Goal: Use online tool/utility: Use online tool/utility

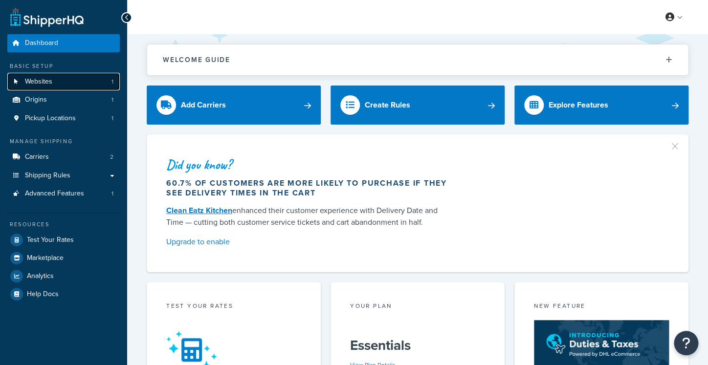
click at [76, 84] on link "Websites 1" at bounding box center [63, 82] width 112 height 18
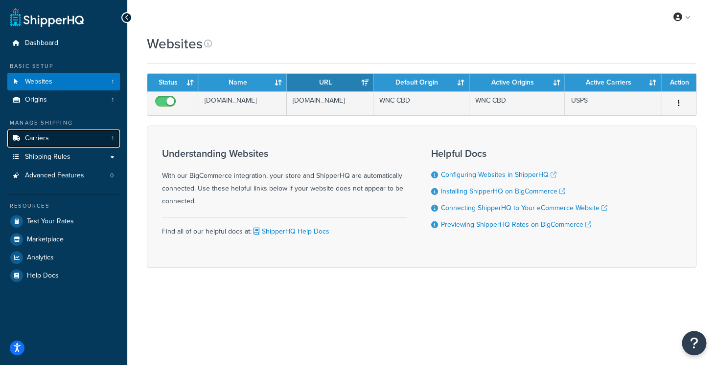
click at [77, 139] on link "Carriers 1" at bounding box center [63, 139] width 112 height 18
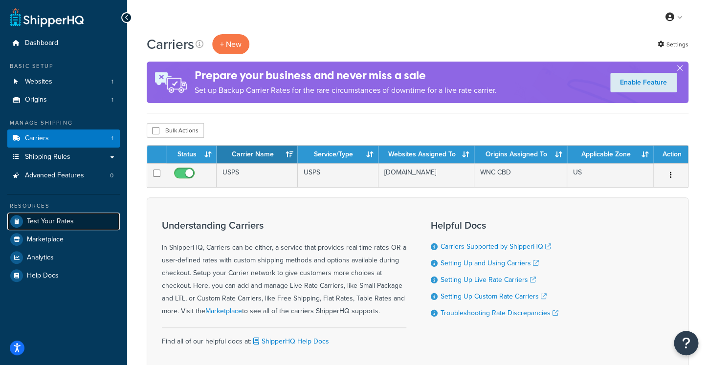
click at [67, 218] on span "Test Your Rates" at bounding box center [50, 222] width 47 height 8
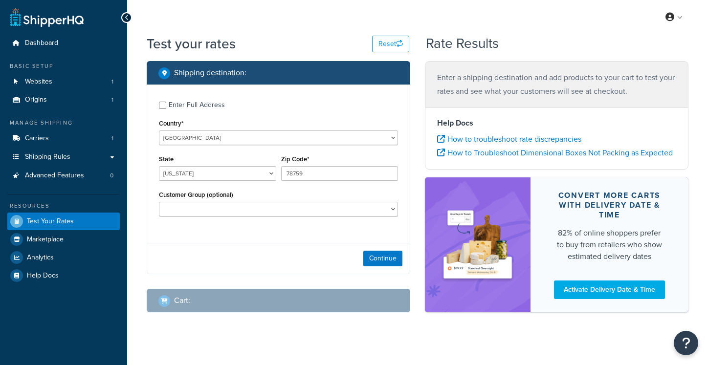
select select "[GEOGRAPHIC_DATA]"
click at [59, 134] on link "Carriers 1" at bounding box center [63, 139] width 112 height 18
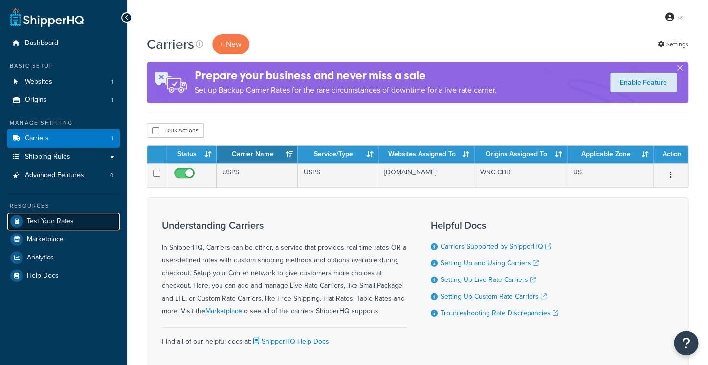
click at [81, 216] on link "Test Your Rates" at bounding box center [63, 222] width 112 height 18
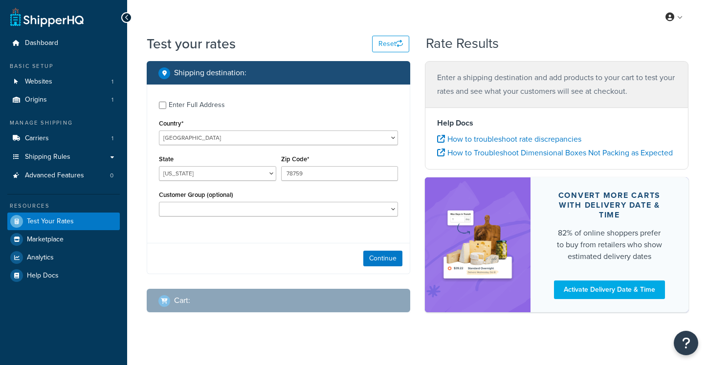
select select "[GEOGRAPHIC_DATA]"
click at [369, 259] on button "Continue" at bounding box center [382, 259] width 39 height 16
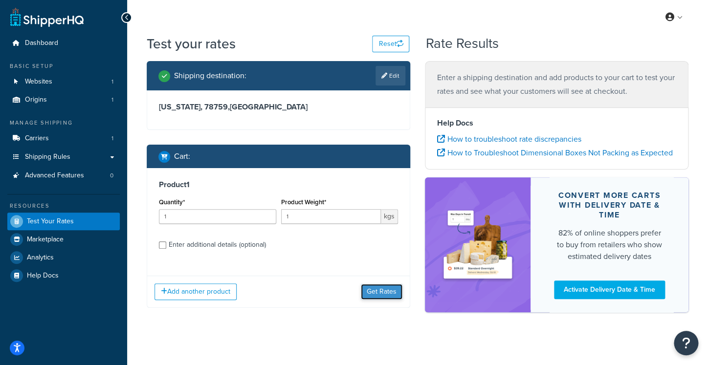
click at [375, 292] on button "Get Rates" at bounding box center [382, 292] width 42 height 16
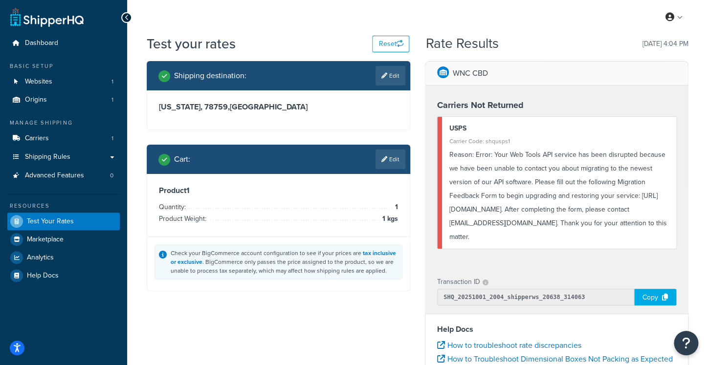
click at [509, 162] on div "Reason: Error: Your Web Tools API service has been disrupted because we have be…" at bounding box center [559, 196] width 220 height 96
click at [508, 158] on div "Reason: Error: Your Web Tools API service has been disrupted because we have be…" at bounding box center [559, 196] width 220 height 96
drag, startPoint x: 496, startPoint y: 156, endPoint x: 570, endPoint y: 232, distance: 105.9
click at [570, 232] on div "USPS Carrier Code: shqusps1 Reason: Error: Your Web Tools API service has been …" at bounding box center [556, 183] width 239 height 132
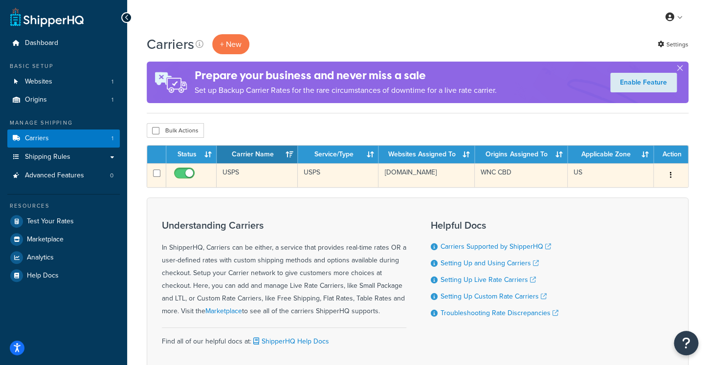
click at [285, 178] on td "USPS" at bounding box center [257, 175] width 81 height 24
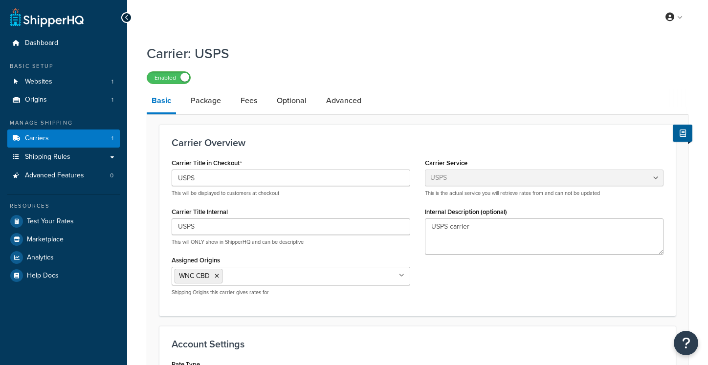
select select "usps"
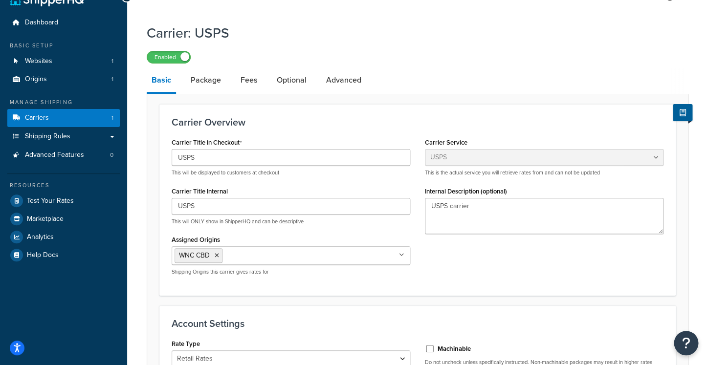
scroll to position [16, 0]
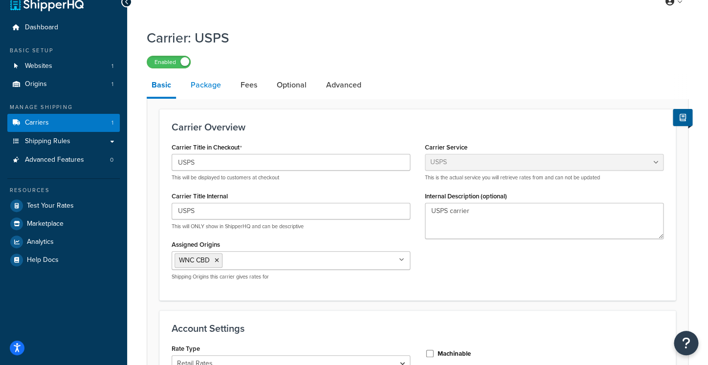
click at [220, 87] on link "Package" at bounding box center [206, 84] width 40 height 23
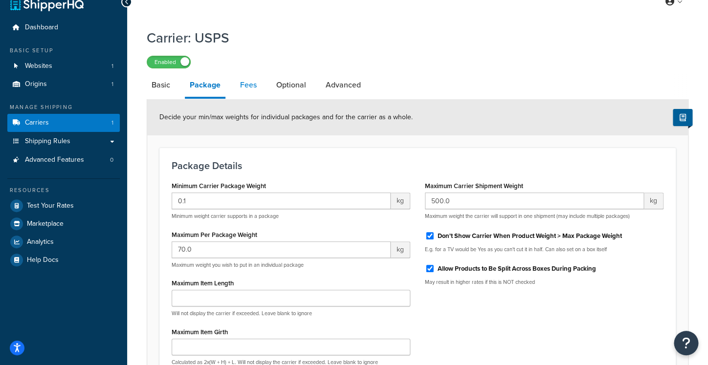
click at [242, 90] on link "Fees" at bounding box center [248, 84] width 26 height 23
select select "AFTER"
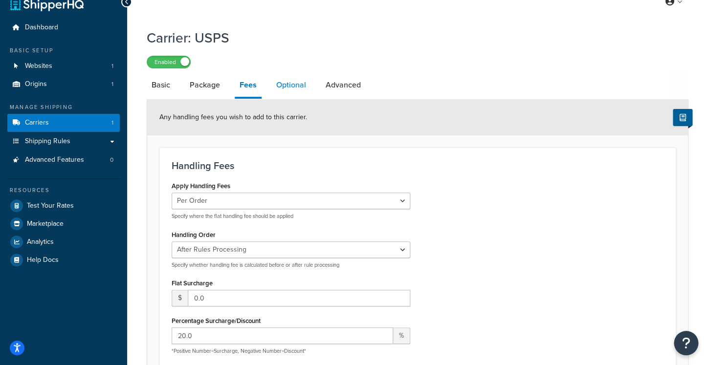
click at [289, 89] on link "Optional" at bounding box center [291, 84] width 40 height 23
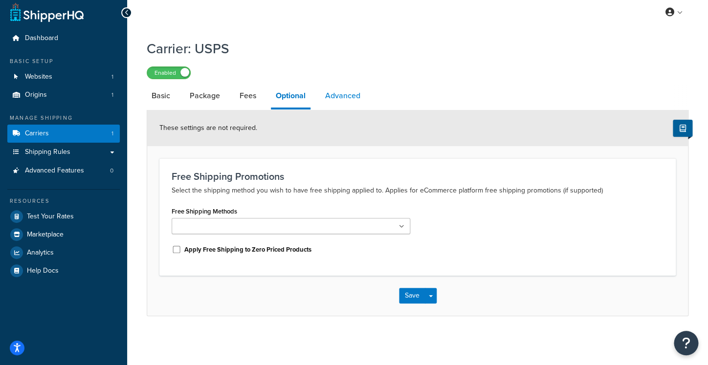
click at [332, 89] on link "Advanced" at bounding box center [342, 95] width 45 height 23
select select "false"
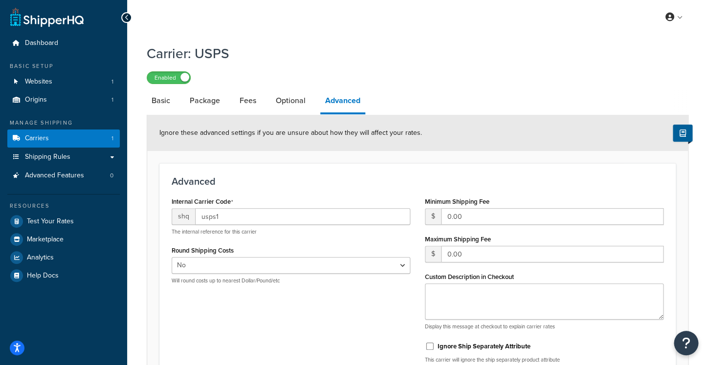
click at [277, 134] on span "Ignore these advanced settings if you are unsure about how they will affect you…" at bounding box center [290, 133] width 263 height 10
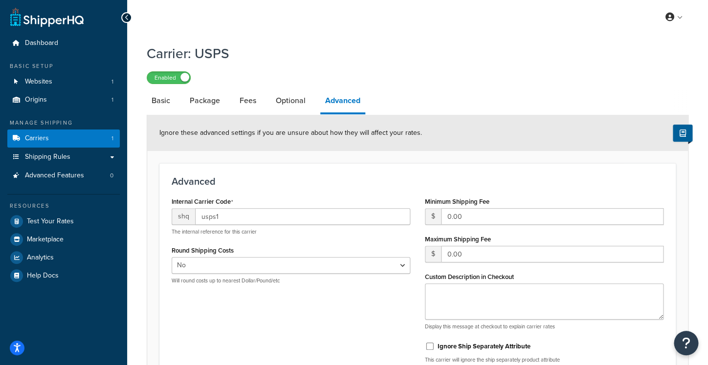
click at [444, 142] on div "Ignore these advanced settings if you are unsure about how they will affect you…" at bounding box center [417, 133] width 541 height 36
click at [85, 157] on link "Shipping Rules" at bounding box center [63, 157] width 112 height 18
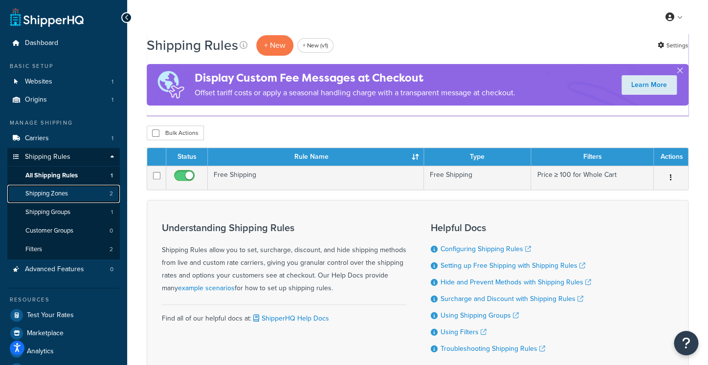
click at [80, 191] on link "Shipping Zones 2" at bounding box center [63, 194] width 112 height 18
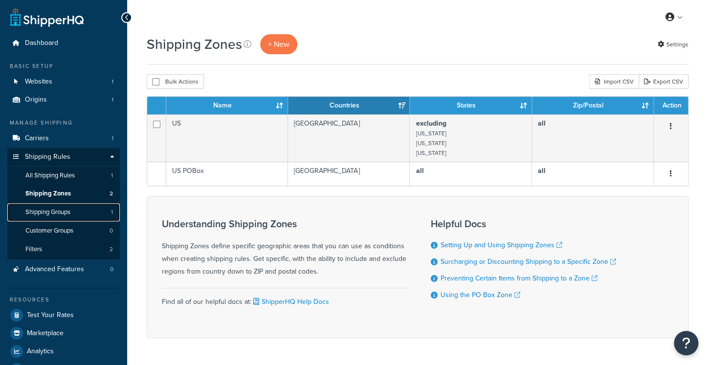
click at [80, 210] on link "Shipping Groups 1" at bounding box center [63, 212] width 112 height 18
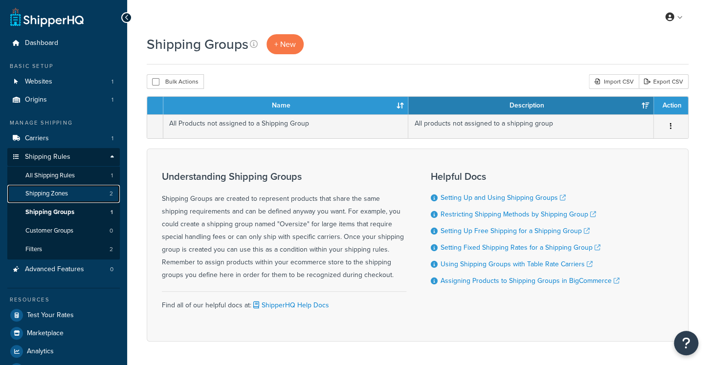
click at [80, 189] on link "Shipping Zones 2" at bounding box center [63, 194] width 112 height 18
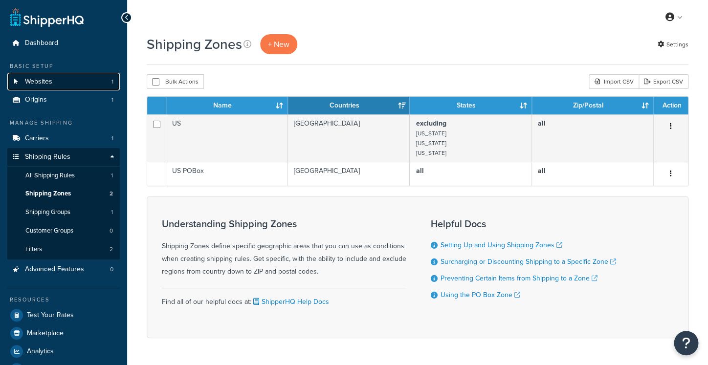
click at [55, 82] on link "Websites 1" at bounding box center [63, 82] width 112 height 18
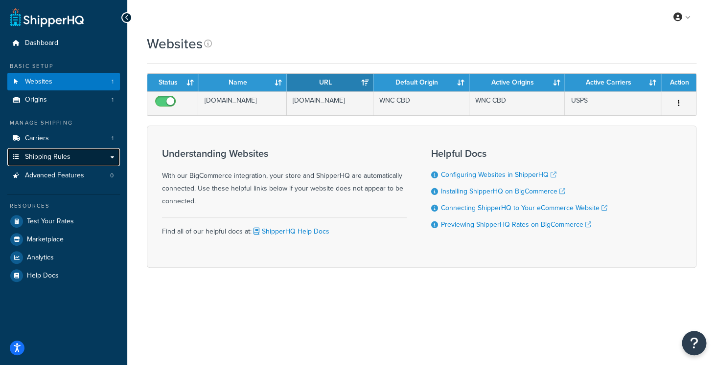
click at [71, 155] on link "Shipping Rules" at bounding box center [63, 157] width 112 height 18
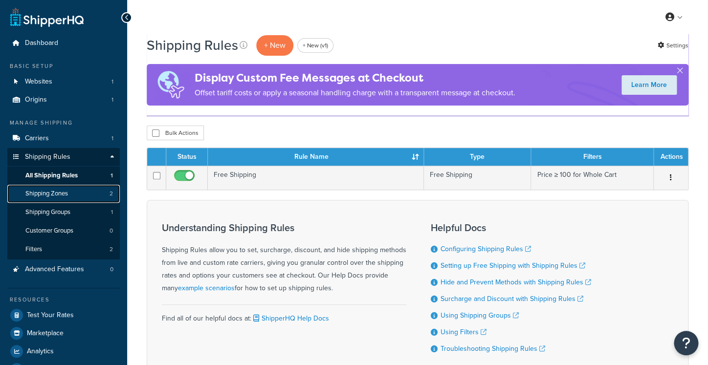
click at [78, 199] on link "Shipping Zones 2" at bounding box center [63, 194] width 112 height 18
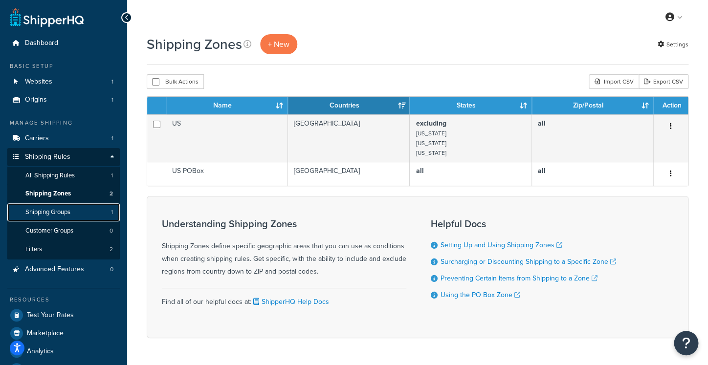
click at [81, 212] on link "Shipping Groups 1" at bounding box center [63, 212] width 112 height 18
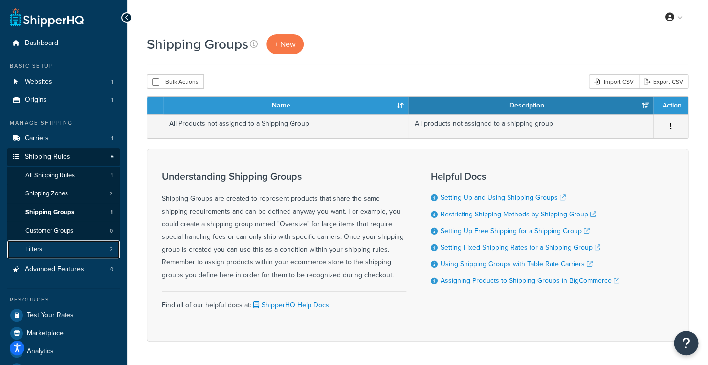
click at [87, 245] on link "Filters 2" at bounding box center [63, 250] width 112 height 18
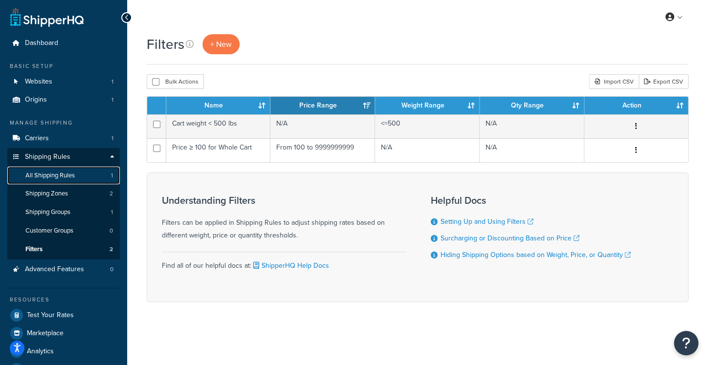
click at [95, 178] on link "All Shipping Rules 1" at bounding box center [63, 176] width 112 height 18
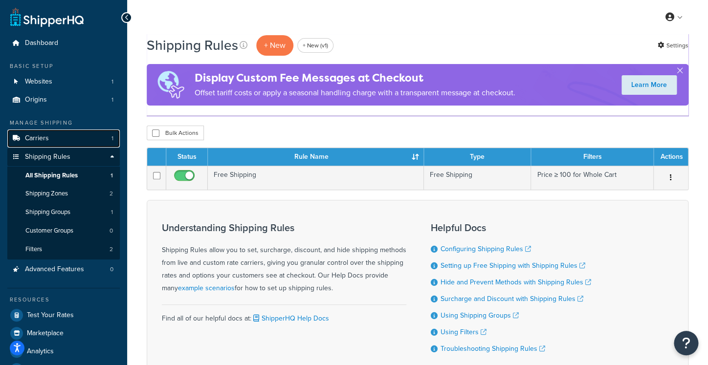
click at [109, 147] on link "Carriers 1" at bounding box center [63, 139] width 112 height 18
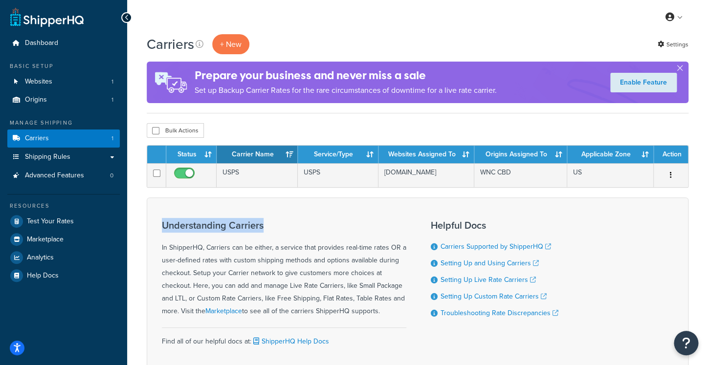
drag, startPoint x: 267, startPoint y: 229, endPoint x: 161, endPoint y: 228, distance: 106.1
click at [161, 228] on div "Understanding Carriers In ShipperHQ, Carriers can be either, a service that pro…" at bounding box center [418, 288] width 542 height 180
click at [165, 228] on h3 "Understanding Carriers" at bounding box center [284, 225] width 245 height 11
click at [227, 48] on button "+ New" at bounding box center [230, 44] width 37 height 20
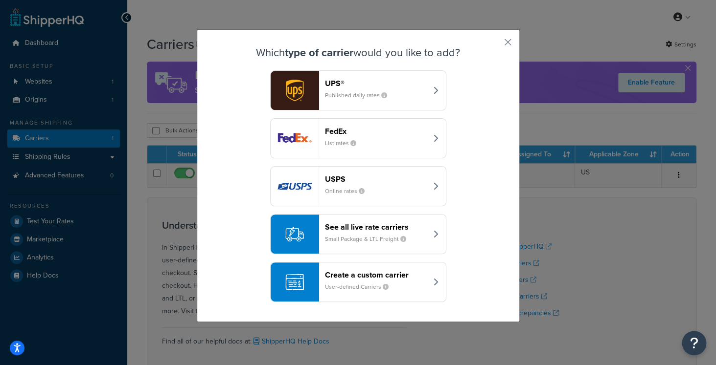
click at [380, 280] on header "Create a custom carrier" at bounding box center [376, 274] width 102 height 9
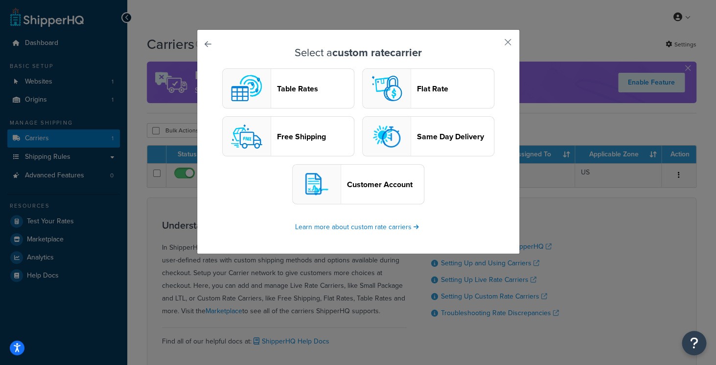
click at [405, 94] on div "button" at bounding box center [386, 88] width 48 height 39
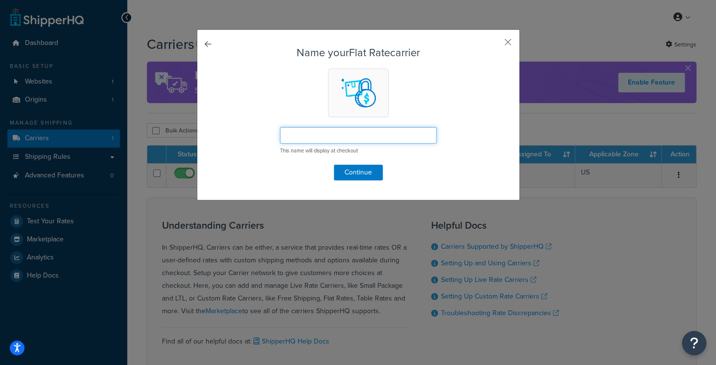
click at [319, 140] on input "text" at bounding box center [358, 135] width 157 height 17
click at [494, 45] on button "button" at bounding box center [493, 46] width 2 height 2
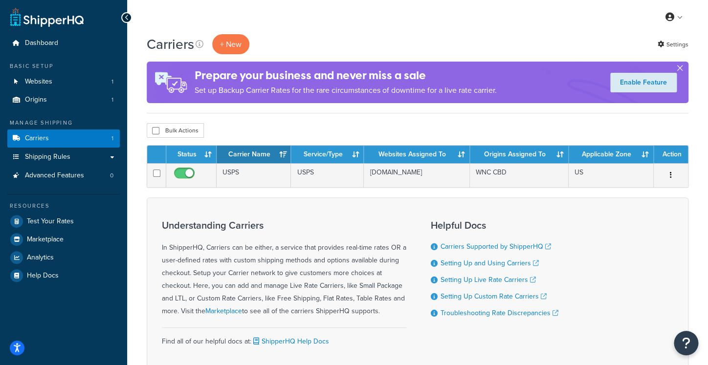
click at [681, 70] on button "button" at bounding box center [680, 70] width 2 height 2
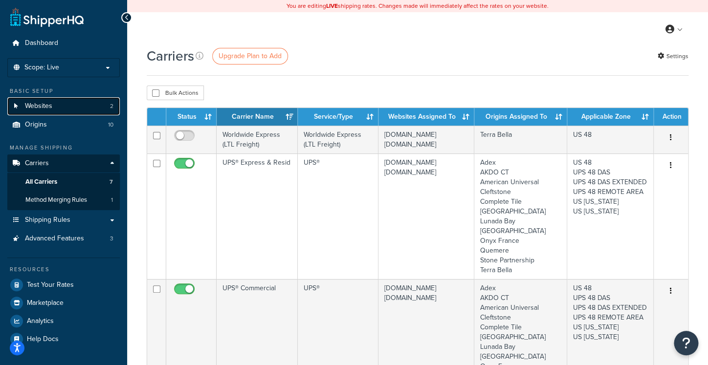
click at [71, 111] on link "Websites 2" at bounding box center [63, 106] width 112 height 18
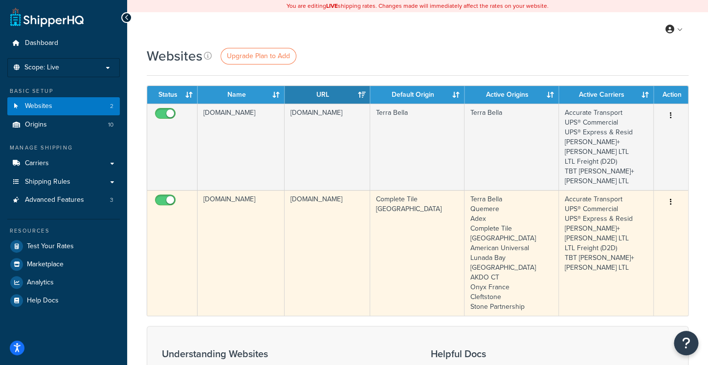
click at [261, 192] on td "[DOMAIN_NAME]" at bounding box center [241, 253] width 87 height 126
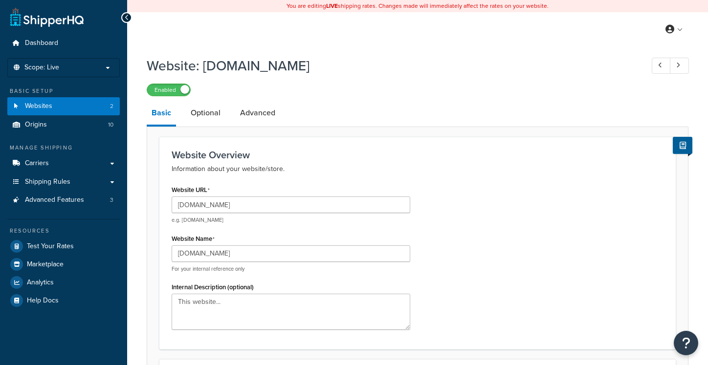
select select "85462"
click at [260, 204] on input "[DOMAIN_NAME]" at bounding box center [291, 205] width 239 height 17
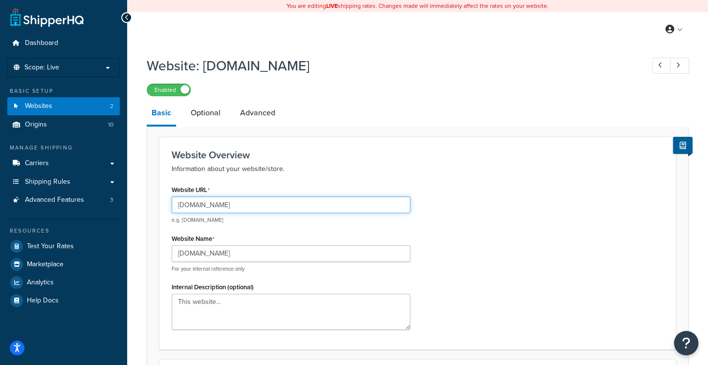
click at [359, 205] on input "[DOMAIN_NAME]" at bounding box center [291, 205] width 239 height 17
click at [401, 170] on p "Information about your website/store." at bounding box center [418, 169] width 492 height 12
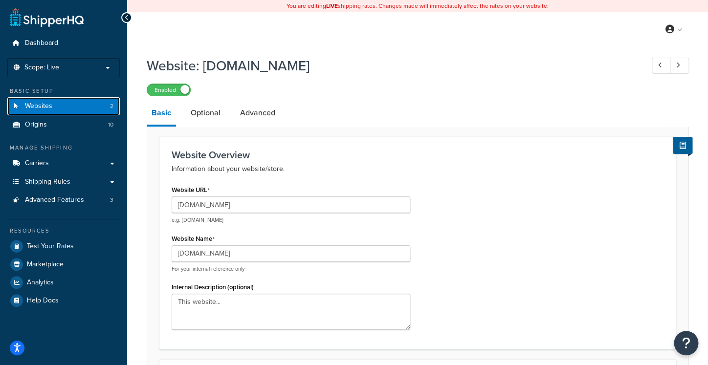
click at [76, 108] on link "Websites 2" at bounding box center [63, 106] width 112 height 18
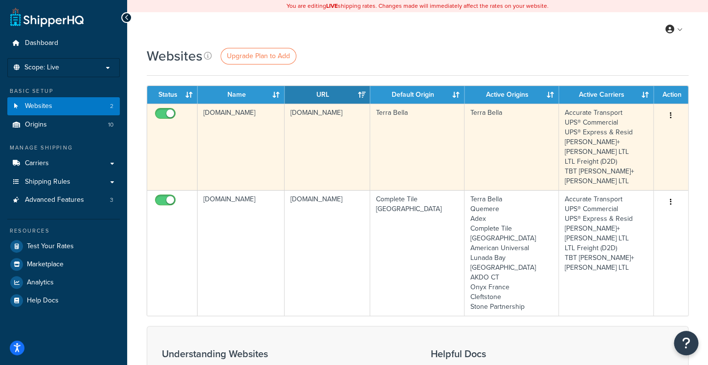
click at [222, 119] on td "terrabella.design" at bounding box center [241, 147] width 87 height 87
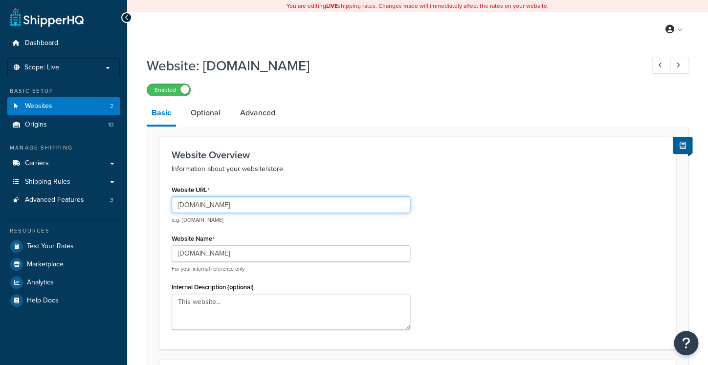
click at [233, 210] on input "terrabella.design" at bounding box center [291, 205] width 239 height 17
click at [233, 207] on input "terrabella.design" at bounding box center [291, 205] width 239 height 17
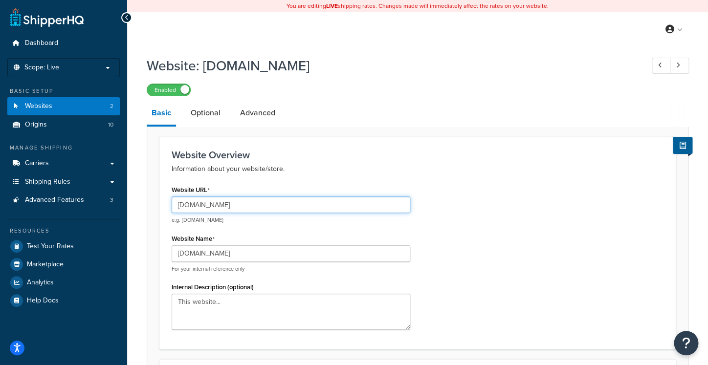
click at [232, 206] on input "terrabella.design" at bounding box center [291, 205] width 239 height 17
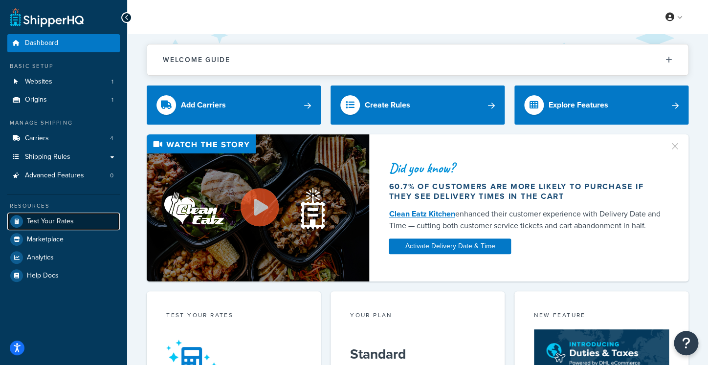
click at [55, 218] on span "Test Your Rates" at bounding box center [50, 222] width 47 height 8
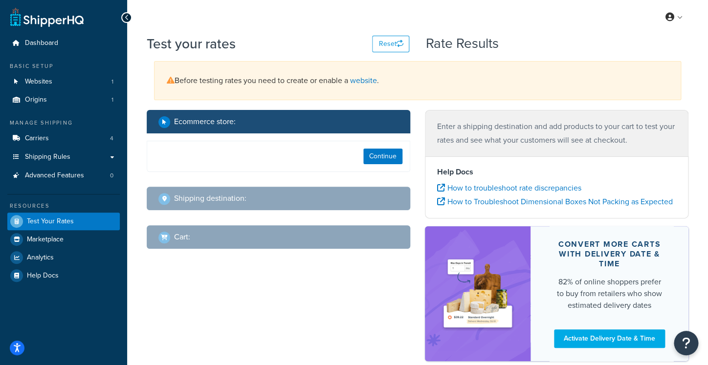
select select "[GEOGRAPHIC_DATA]"
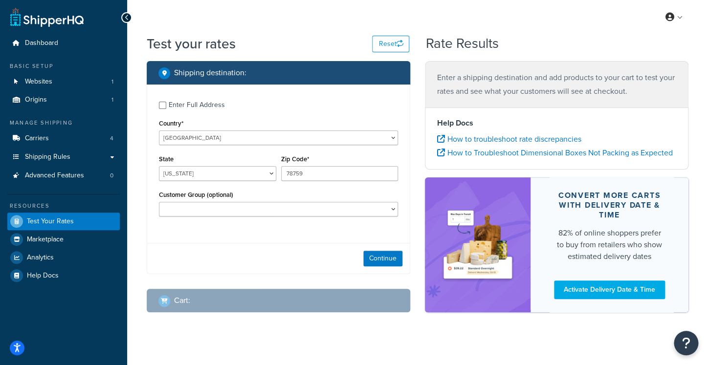
click at [359, 260] on div "Continue" at bounding box center [278, 258] width 263 height 31
click at [368, 259] on button "Continue" at bounding box center [382, 259] width 39 height 16
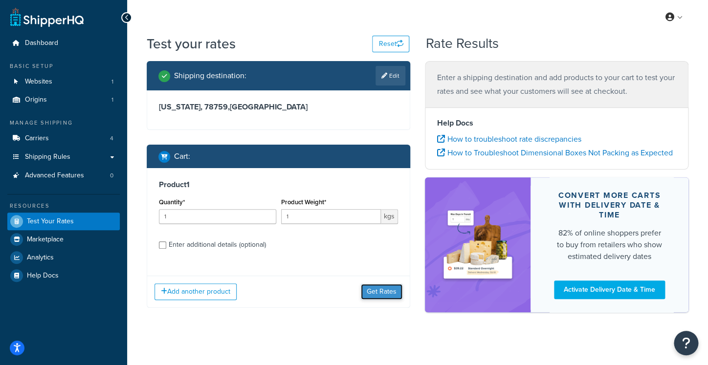
click at [392, 289] on button "Get Rates" at bounding box center [382, 292] width 42 height 16
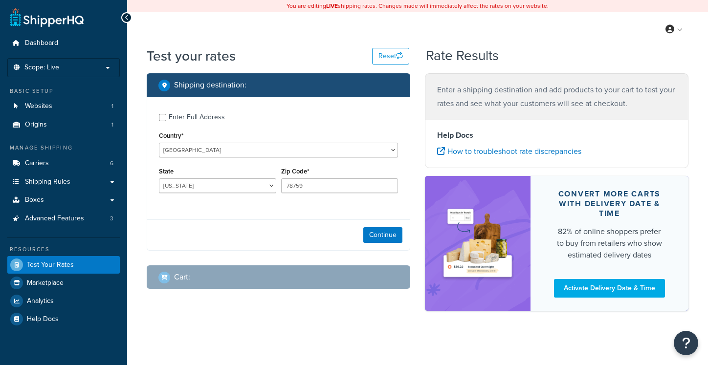
select select "[GEOGRAPHIC_DATA]"
click at [373, 228] on button "Continue" at bounding box center [382, 235] width 39 height 16
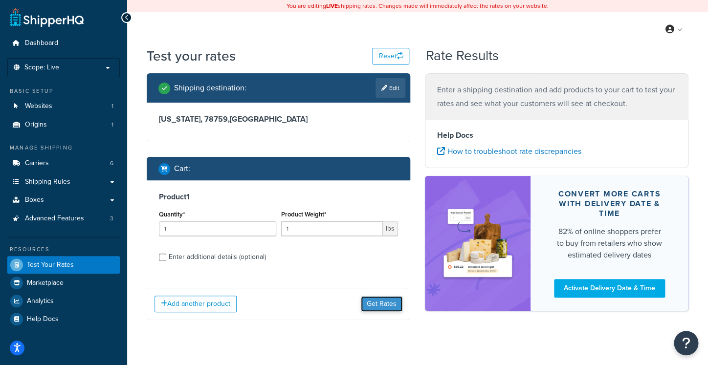
click at [368, 304] on button "Get Rates" at bounding box center [382, 304] width 42 height 16
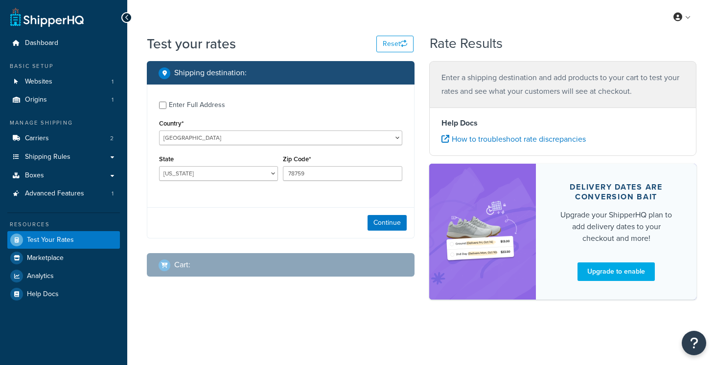
select select "[GEOGRAPHIC_DATA]"
